Goal: Information Seeking & Learning: Learn about a topic

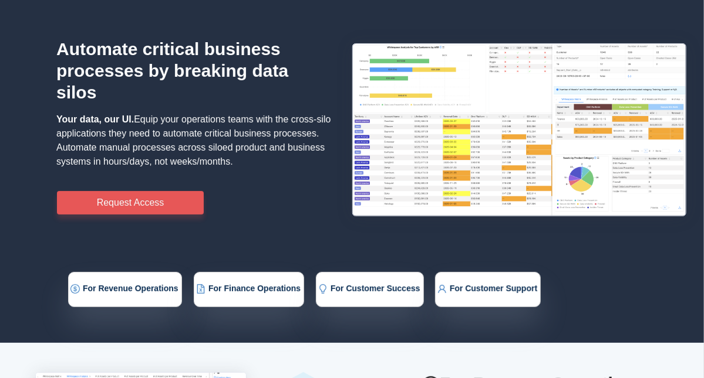
scroll to position [54, 0]
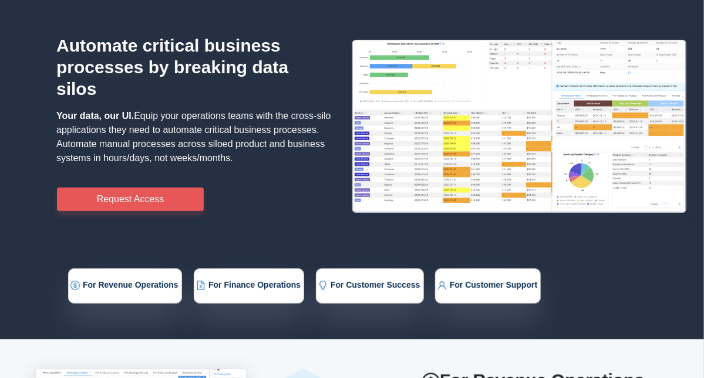
click at [438, 171] on img at bounding box center [519, 126] width 334 height 173
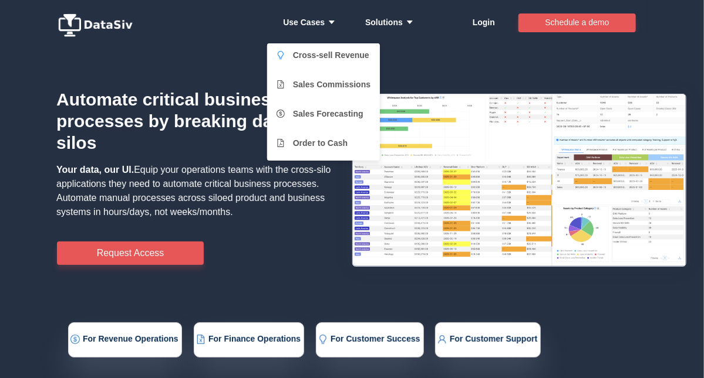
click at [319, 52] on link "Cross-sell Revenue" at bounding box center [323, 54] width 94 height 23
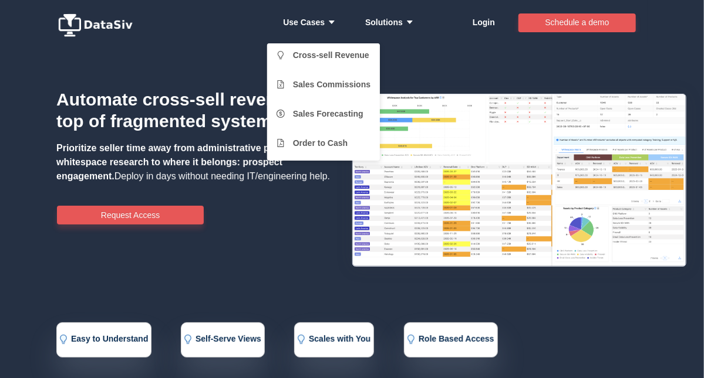
click at [324, 25] on icon "icon: caret-down" at bounding box center [329, 22] width 11 height 8
click at [313, 78] on link "Sales Commissions" at bounding box center [323, 84] width 94 height 23
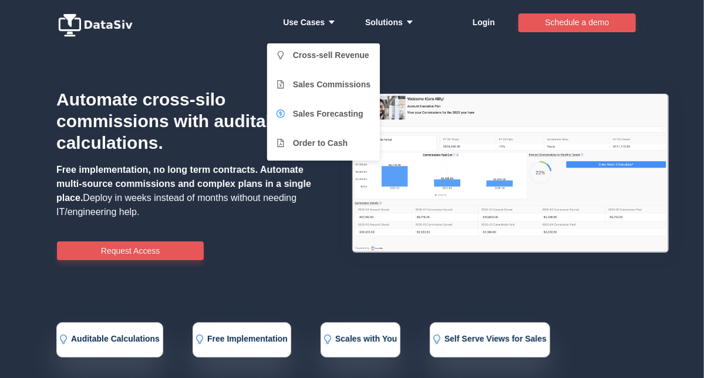
click at [310, 109] on link "Sales Forecasting" at bounding box center [323, 113] width 94 height 23
